Goal: Transaction & Acquisition: Obtain resource

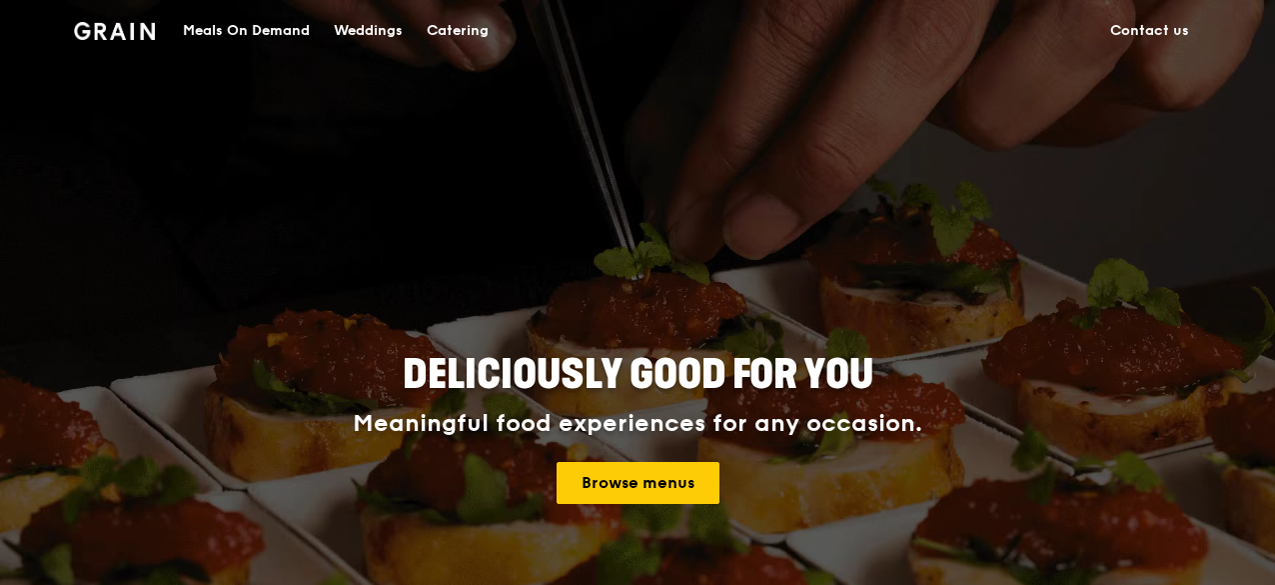
click at [245, 27] on div "Meals On Demand" at bounding box center [246, 31] width 127 height 60
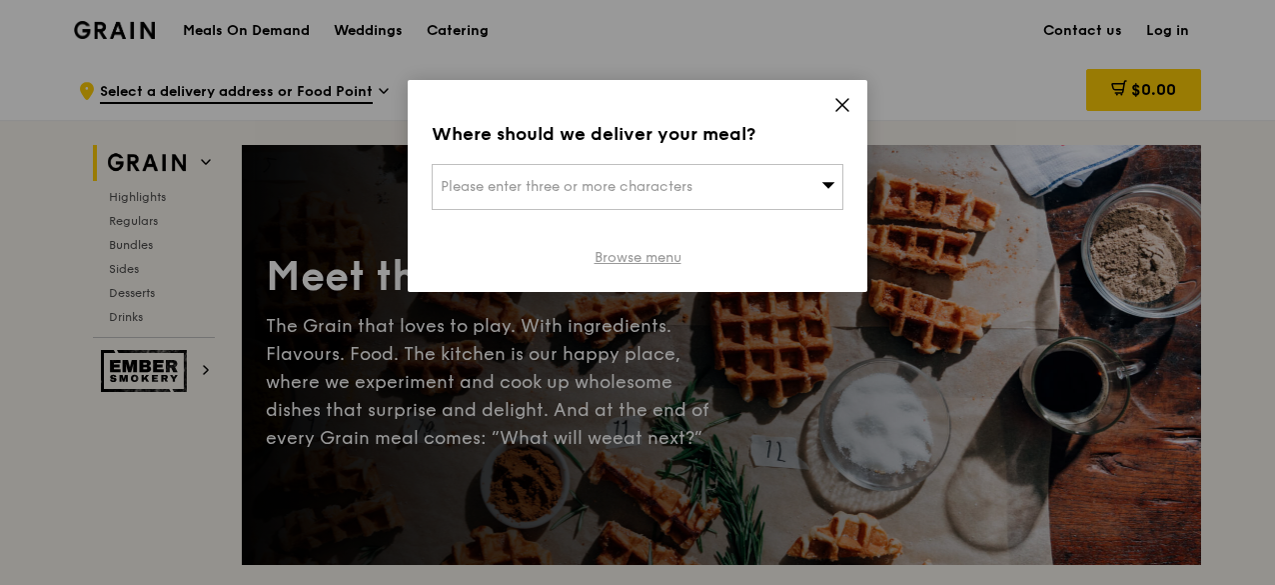
click at [647, 256] on link "Browse menu" at bounding box center [638, 258] width 87 height 20
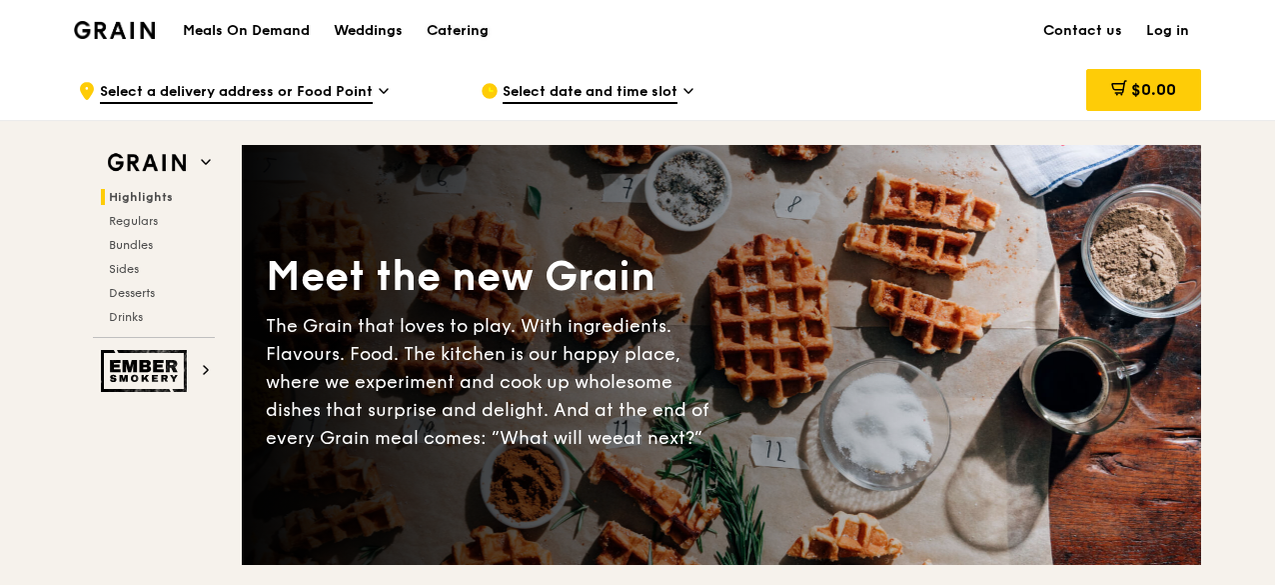
click at [437, 29] on div "Catering" at bounding box center [458, 31] width 62 height 60
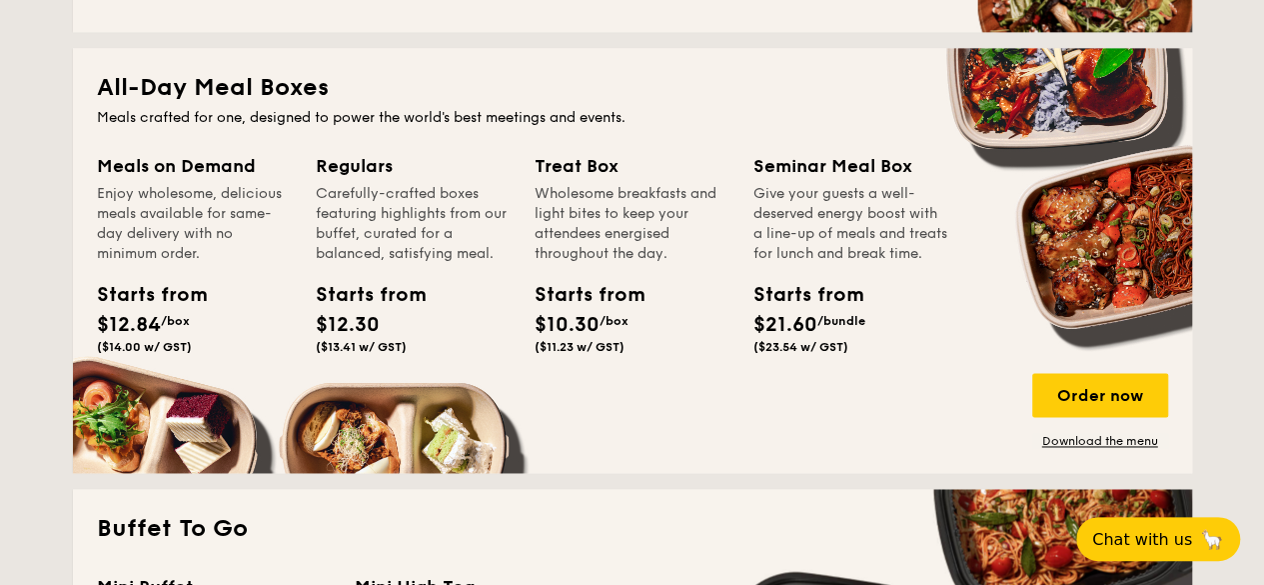
scroll to position [1399, 0]
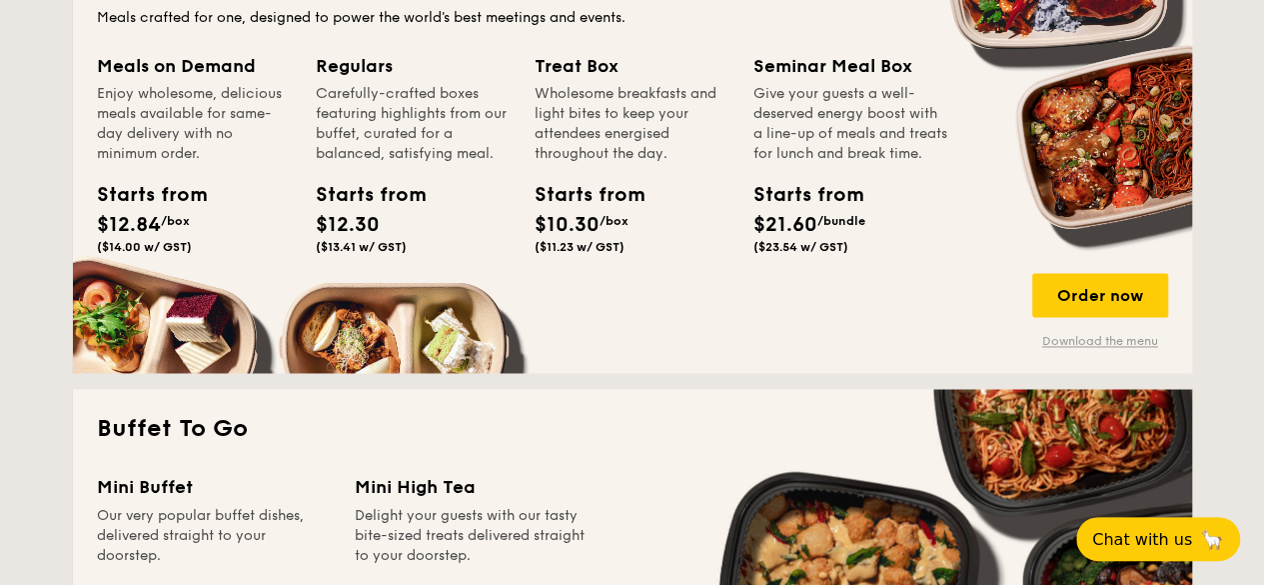
click at [1071, 343] on link "Download the menu" at bounding box center [1100, 341] width 136 height 16
